Goal: Task Accomplishment & Management: Use online tool/utility

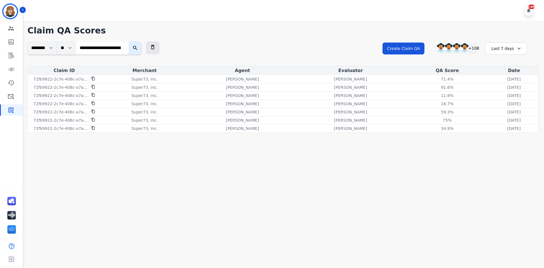
click at [535, 48] on div "**********" at bounding box center [461, 53] width 156 height 24
